Goal: Task Accomplishment & Management: Manage account settings

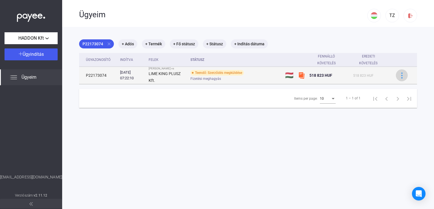
click at [399, 72] on img at bounding box center [402, 75] width 6 height 6
click at [399, 72] on div at bounding box center [217, 104] width 434 height 209
click at [399, 75] on img at bounding box center [402, 75] width 6 height 6
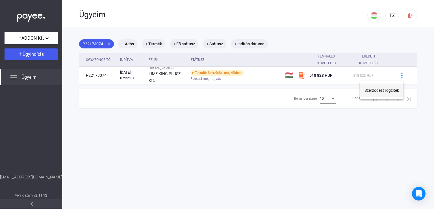
click at [383, 89] on button "Szerződést rögzítek" at bounding box center [382, 90] width 44 height 14
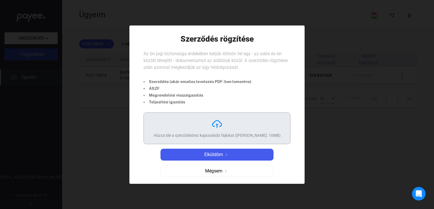
click at [220, 129] on img at bounding box center [216, 123] width 11 height 11
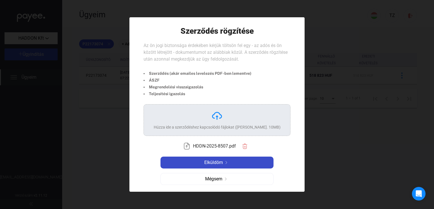
click at [220, 162] on span "Elküldöm" at bounding box center [213, 162] width 19 height 7
